Goal: Find specific page/section: Find specific page/section

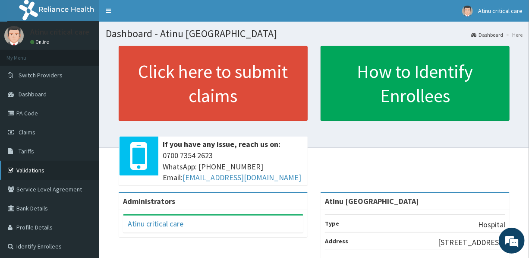
click at [49, 167] on link "Validations" at bounding box center [49, 170] width 99 height 19
